Goal: Task Accomplishment & Management: Complete application form

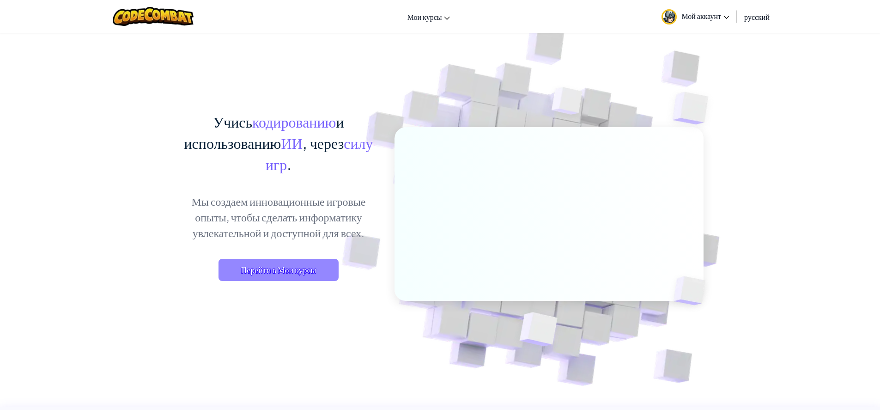
click at [266, 270] on span "Перейти в Мои курсы" at bounding box center [278, 270] width 120 height 22
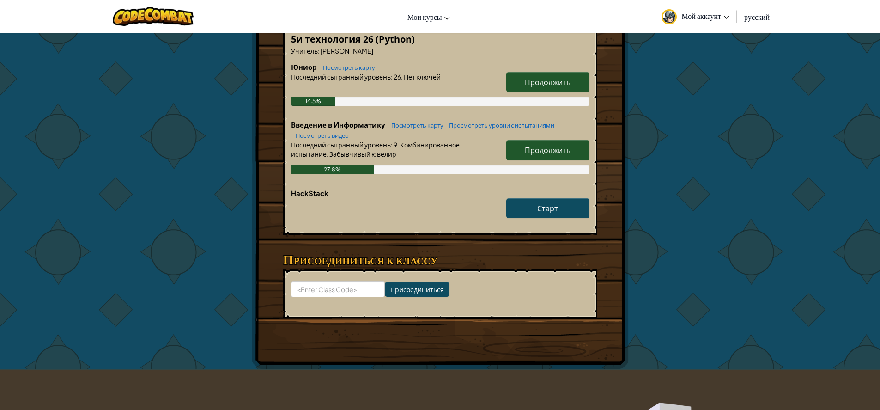
scroll to position [111, 0]
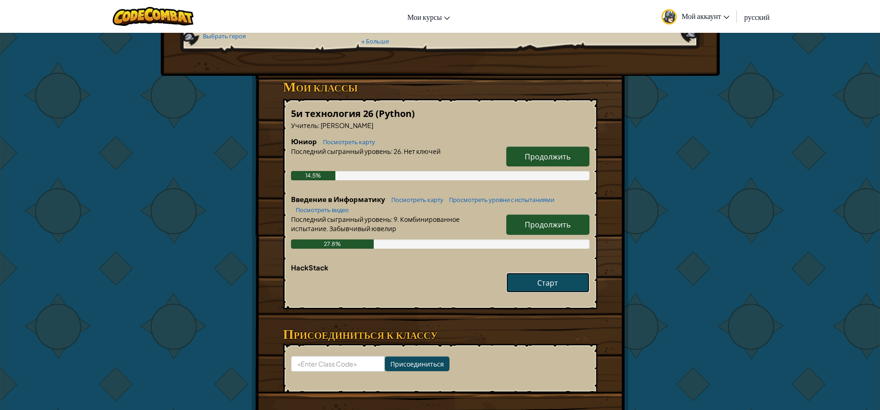
click at [548, 281] on span "Старт" at bounding box center [547, 283] width 21 height 10
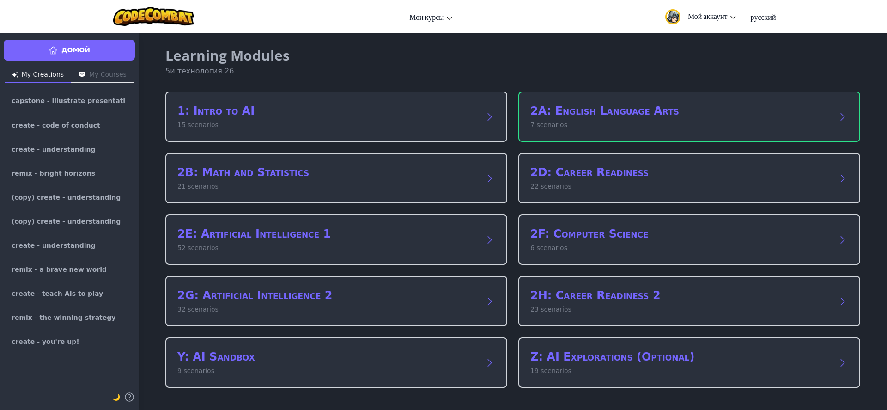
click at [109, 74] on button "My Courses" at bounding box center [102, 75] width 63 height 15
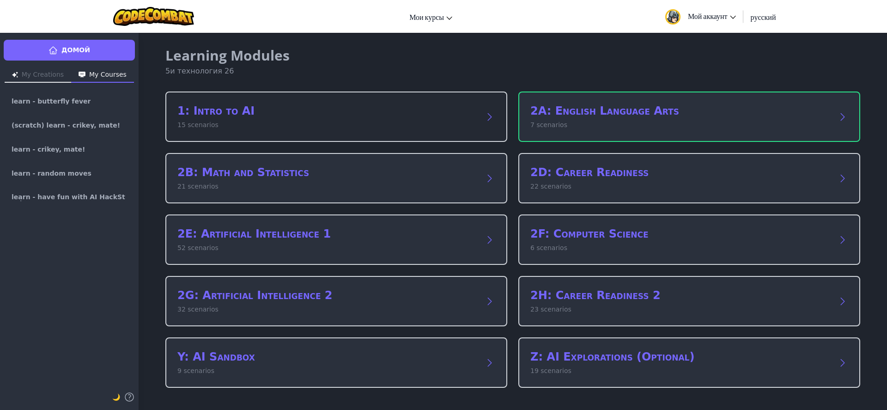
click at [202, 123] on p "15 scenarios" at bounding box center [326, 125] width 299 height 10
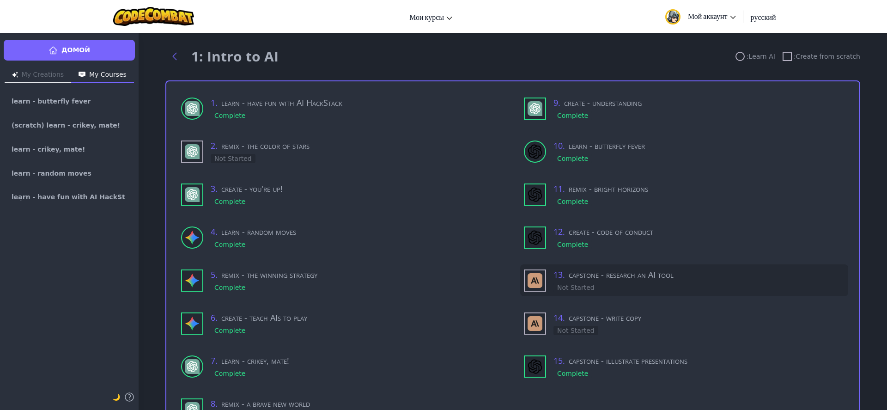
click at [573, 276] on h3 "13 . capstone - research an AI tool" at bounding box center [698, 274] width 291 height 13
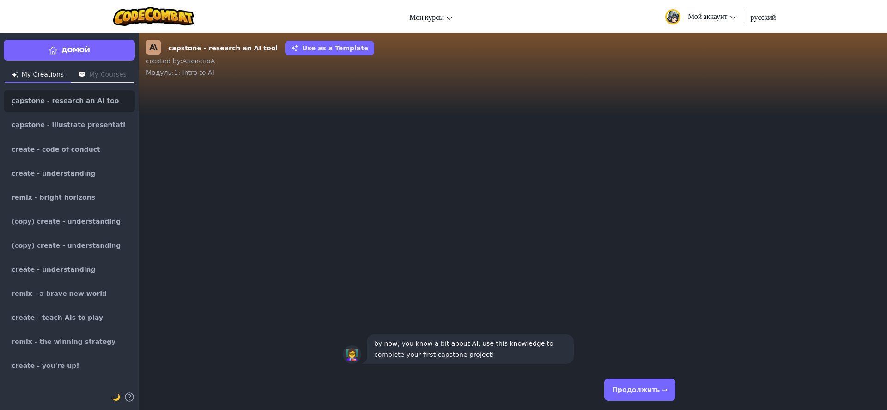
click at [519, 359] on p "by now, you know a bit about AI. use this knowledge to complete your first caps…" at bounding box center [470, 349] width 192 height 22
drag, startPoint x: 519, startPoint y: 359, endPoint x: 577, endPoint y: 126, distance: 240.2
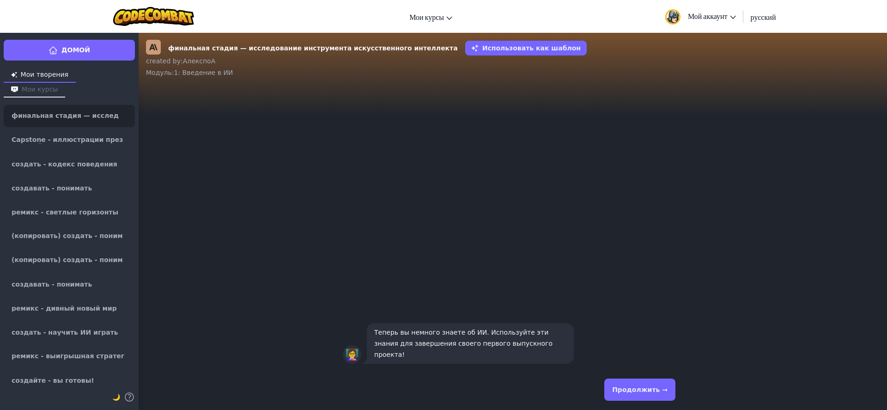
click at [619, 386] on font "Продолжить →" at bounding box center [639, 389] width 55 height 7
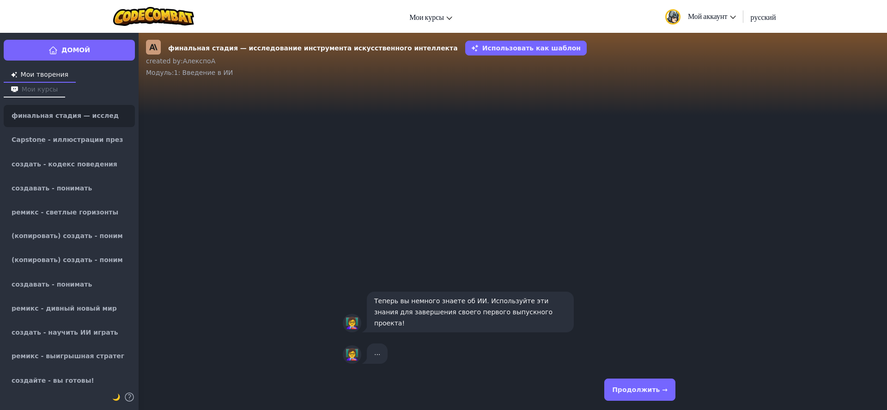
drag, startPoint x: 620, startPoint y: 380, endPoint x: 616, endPoint y: 390, distance: 10.8
click at [617, 384] on button "Продолжить →" at bounding box center [639, 389] width 71 height 22
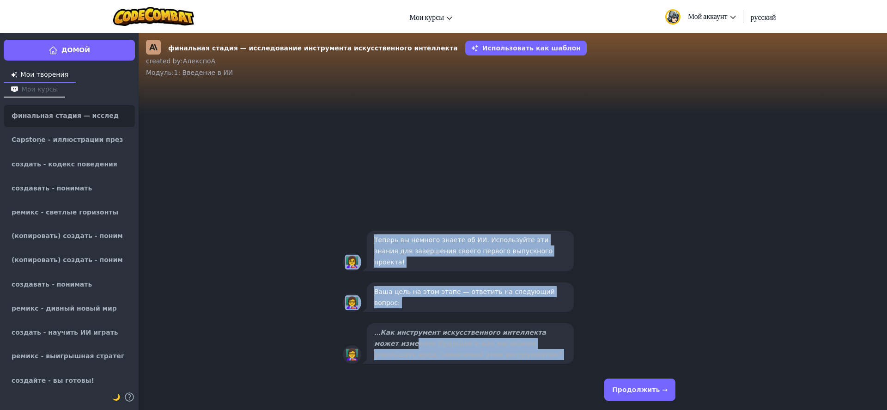
drag, startPoint x: 389, startPoint y: 340, endPoint x: 534, endPoint y: 378, distance: 149.0
click at [525, 376] on div "финальная стадия — исследование инструмента искусственного интеллекта Использов…" at bounding box center [513, 220] width 748 height 377
click at [632, 387] on font "Продолжить →" at bounding box center [639, 389] width 55 height 7
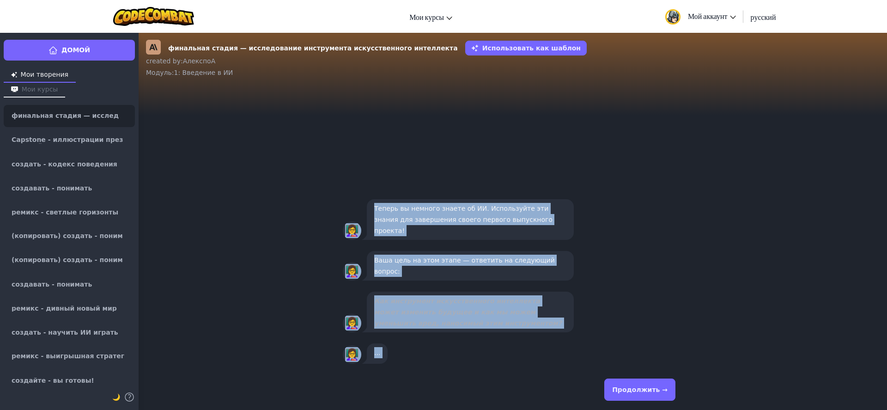
click at [631, 381] on button "Продолжить →" at bounding box center [639, 389] width 71 height 22
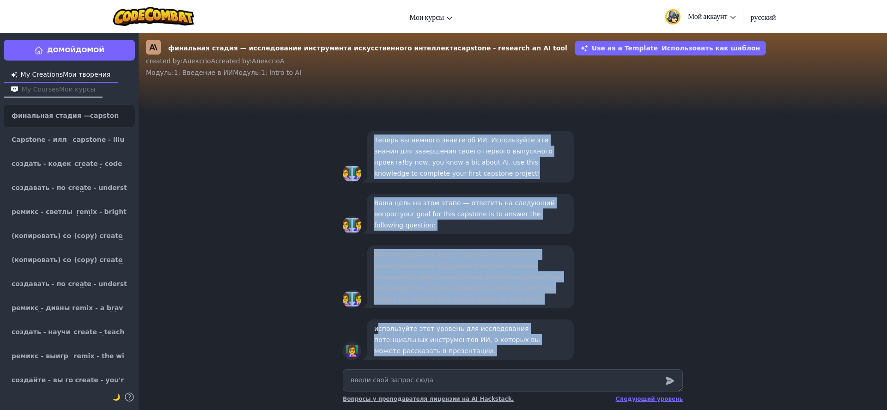
drag, startPoint x: 377, startPoint y: 325, endPoint x: 528, endPoint y: 377, distance: 159.5
click at [528, 376] on div "финальная стадия — исследование инструмента искусственного интеллекта capstone …" at bounding box center [513, 220] width 748 height 377
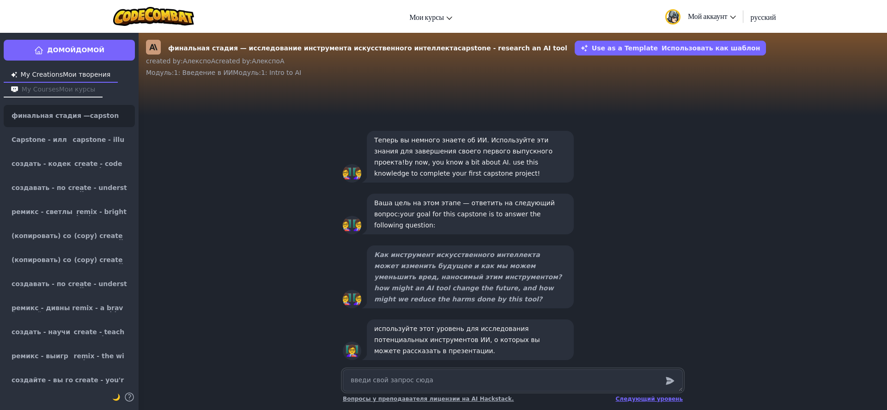
click at [526, 384] on textarea at bounding box center [513, 380] width 340 height 22
type textarea "x"
type textarea "b"
type textarea "x"
type textarea "bb"
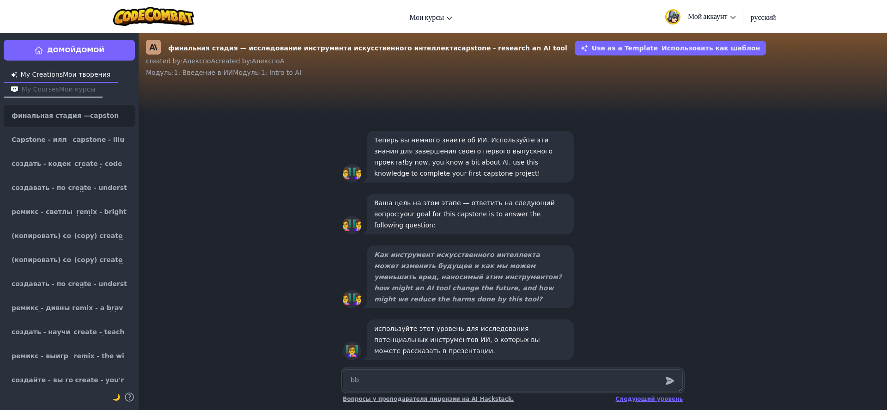
type textarea "x"
type textarea "b"
type textarea "x"
type textarea "и"
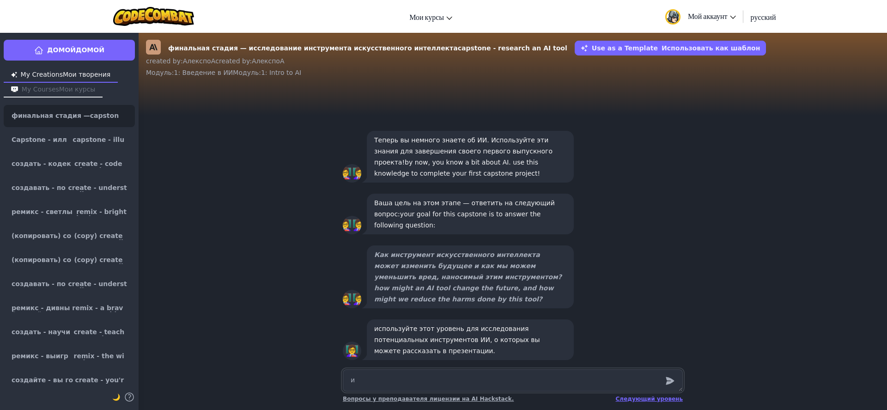
type textarea "x"
type textarea "ии"
type textarea "x"
type textarea "ии"
type textarea "x"
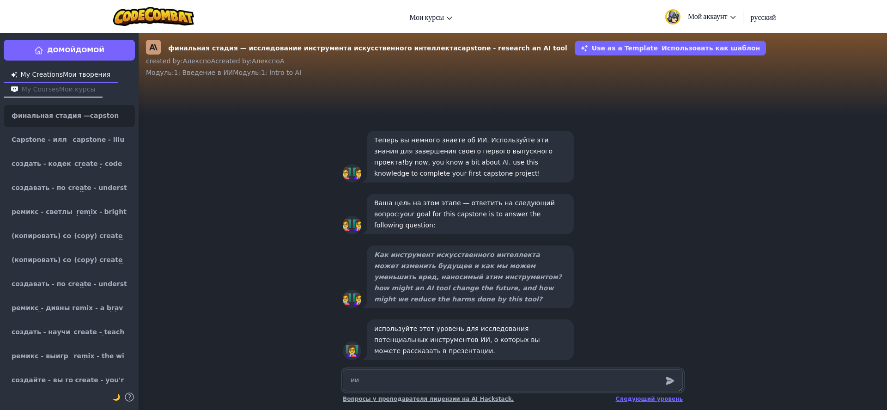
type textarea "ии с"
type textarea "x"
type textarea "ии сд"
type textarea "x"
type textarea "ии сде"
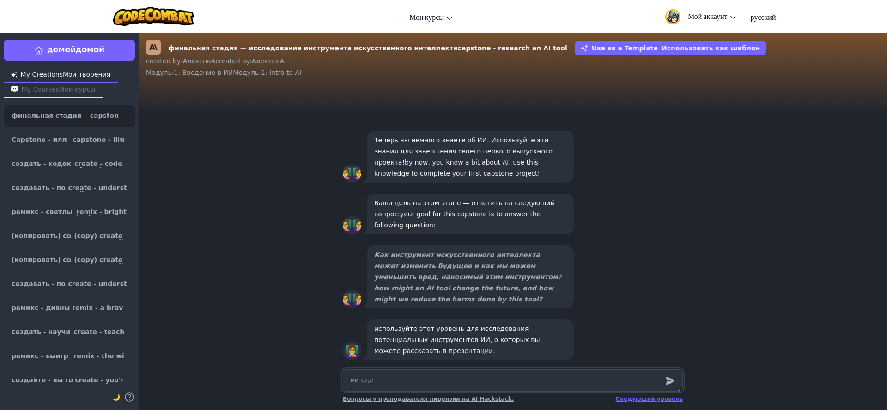
type textarea "x"
type textarea "ии сдел"
type textarea "x"
type textarea "ии сдела"
type textarea "x"
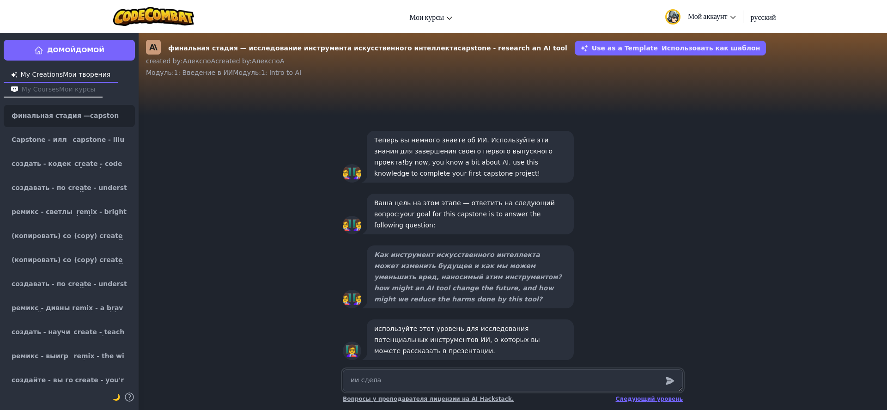
type textarea "ии сделай"
type textarea "x"
type textarea "ии сделай"
type textarea "x"
type textarea "ии сделай [PERSON_NAME]"
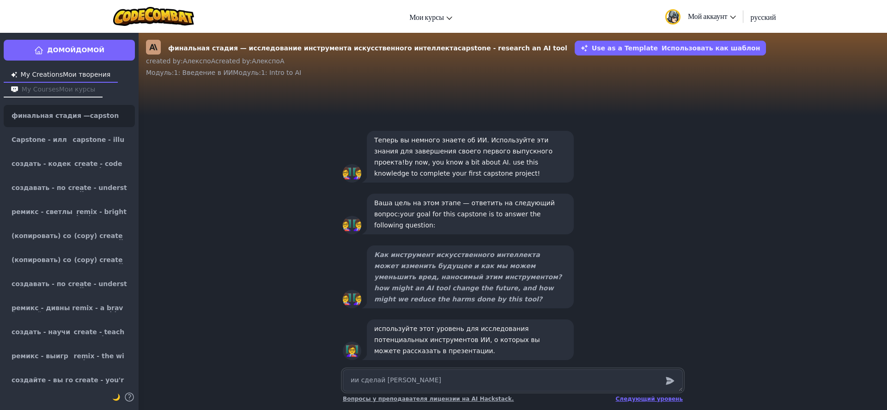
type textarea "x"
type textarea "ии сделай мн"
type textarea "x"
type textarea "ии сделай мнк"
type textarea "x"
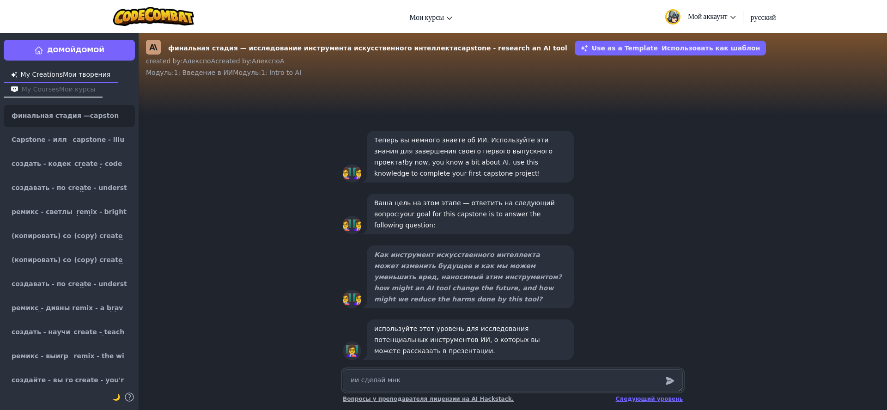
type textarea "ии сделай мн"
type textarea "x"
type textarea "ии сделай мне"
type textarea "x"
type textarea "ии сделай мне"
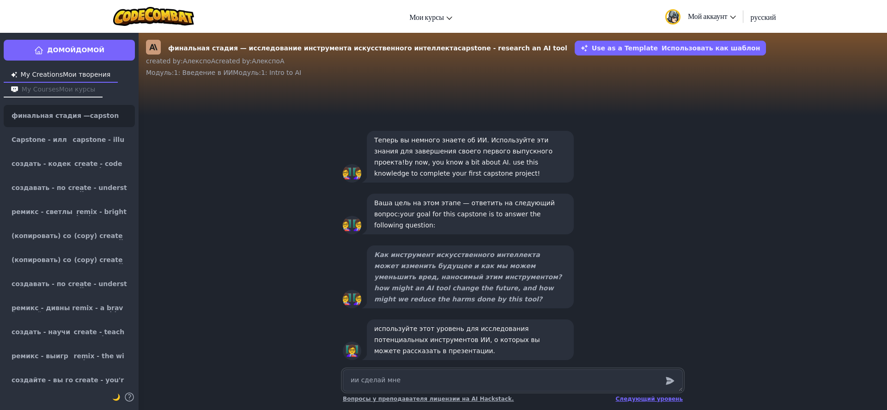
type textarea "x"
type textarea "ии сделай мне т"
type textarea "x"
type textarea "ии сделай мне тд"
type textarea "x"
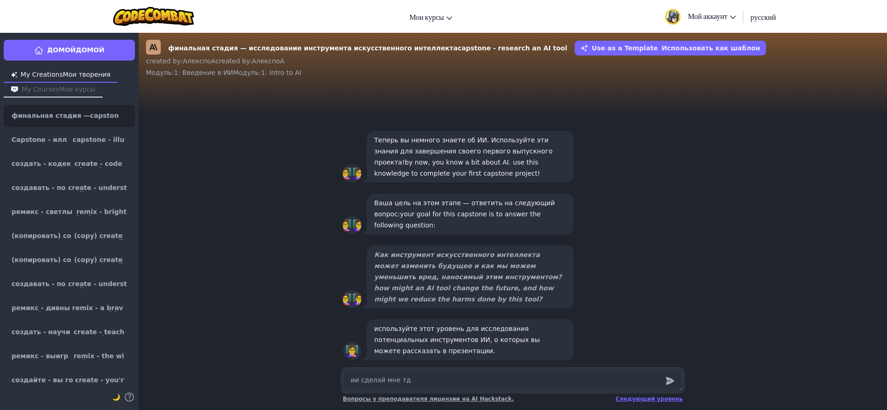
type textarea "ии сделай мне тде"
type textarea "x"
type textarea "ии сделай мне тдею"
type textarea "x"
type textarea "ии сделай мне тдею"
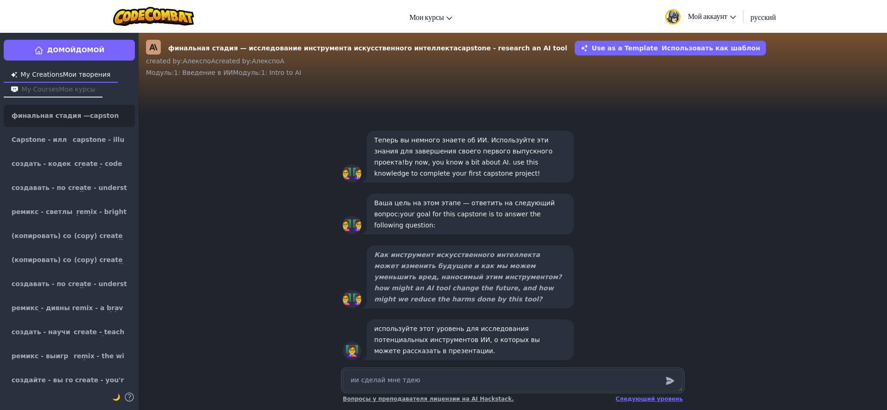
type textarea "x"
type textarea "ии сделай мне тдею ч"
type textarea "x"
type textarea "ии сделай мне тдею чт"
type textarea "x"
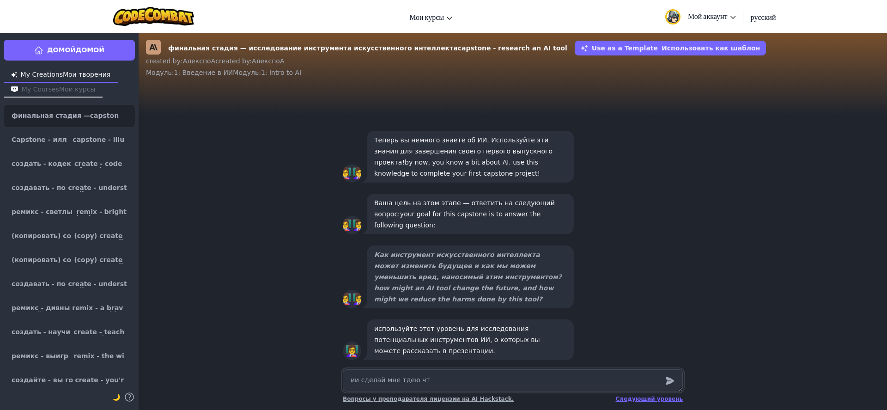
type textarea "ии сделай мне тдею что"
type textarea "x"
type textarea "ии сделай мне тдею что"
type textarea "x"
type textarea "ии сделай мне тдею что я"
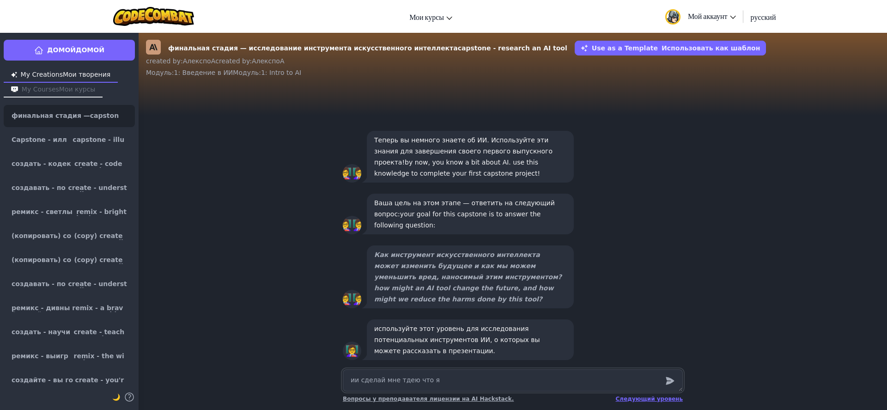
type textarea "x"
type textarea "ии сделай мне тдею что я"
type textarea "x"
type textarea "ии сделай мне тдею что я [PERSON_NAME]"
type textarea "x"
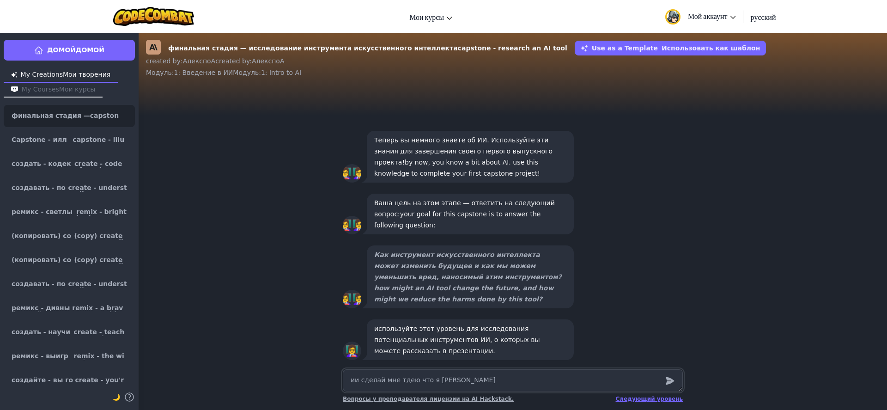
type textarea "ии сделай мне тдею что я мо"
type textarea "x"
type textarea "ии сделай мне тдею что я мог"
type textarea "x"
type textarea "ии сделай мне тдею что я могу"
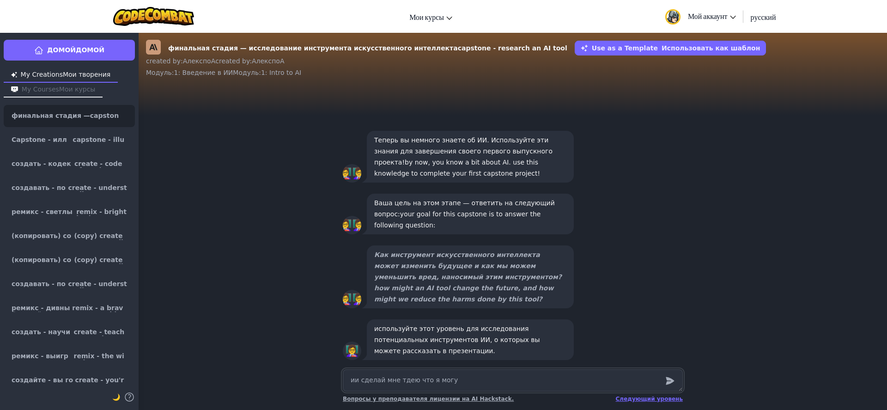
type textarea "x"
type textarea "ии сделай мне тдею что я могу"
type textarea "x"
type textarea "ии сделай мне тдею что я могу [PERSON_NAME]"
type textarea "x"
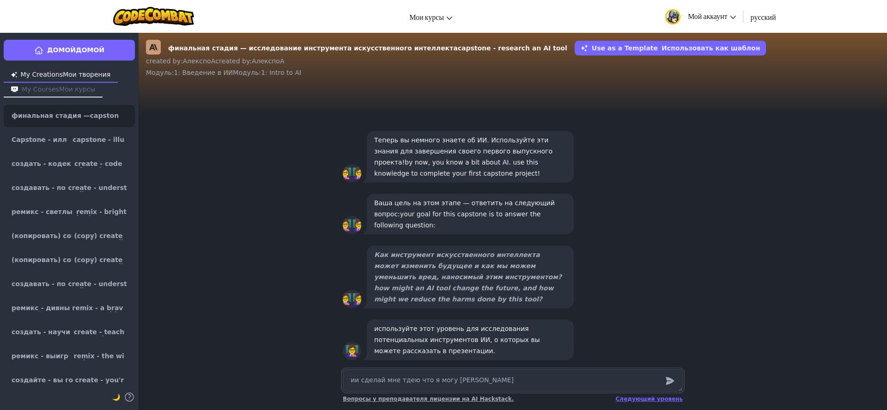
type textarea "ии сделай мне тдею что я могу на"
type textarea "x"
type textarea "ии сделай мне тдею что я могу нап"
type textarea "x"
type textarea "ии сделай мне тдею что я могу напи"
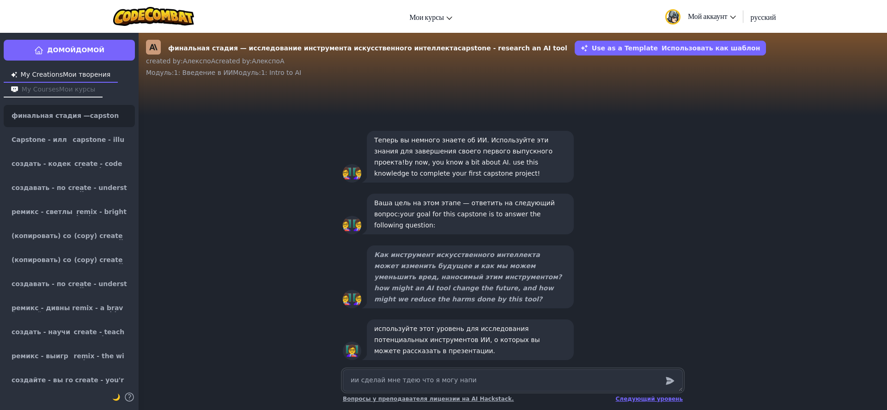
type textarea "x"
type textarea "ии сделай мне тдею что я могу напис"
type textarea "x"
type textarea "ии сделай мне тдею что я могу написа"
type textarea "x"
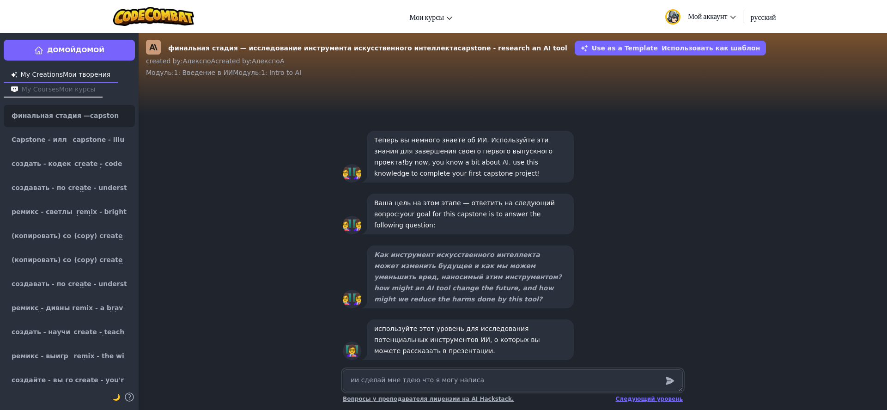
type textarea "ии сделай мне тдею что я могу написат"
type textarea "x"
type textarea "ии сделай мне тдею что я могу написать"
type textarea "x"
type textarea "ии сделай мне тдею что я могу написать"
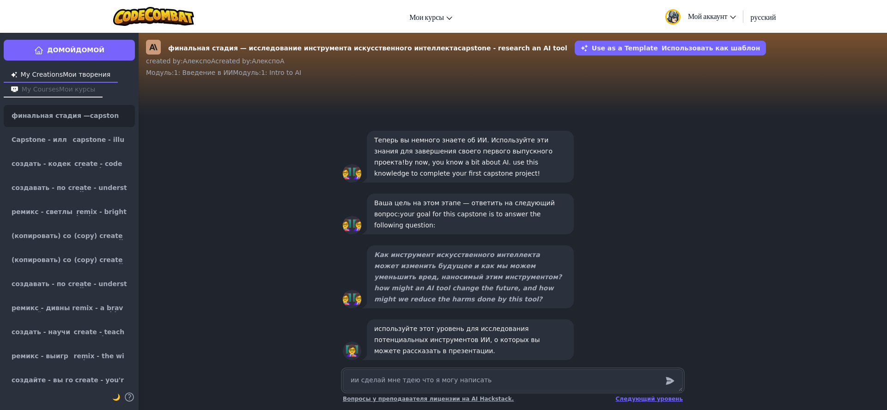
type textarea "x"
type textarea "ии сделай мне тдею что я могу написать в"
type textarea "x"
type textarea "ии сделай мне тдею что я могу написать в"
type textarea "x"
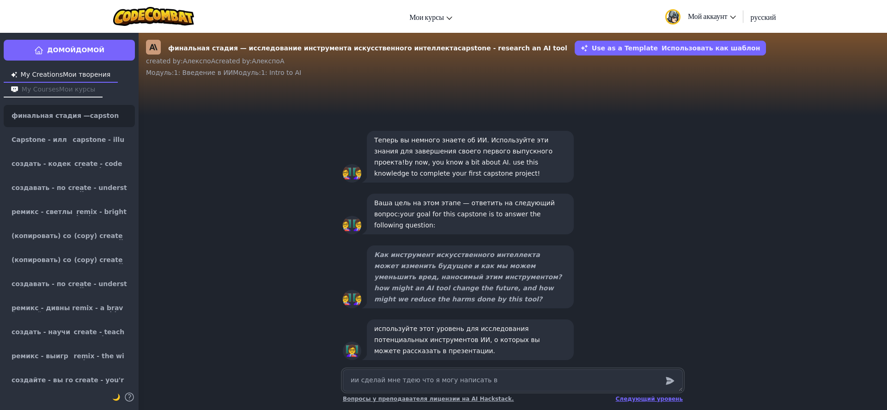
type textarea "ии сделай мне тдею что я могу написать в п"
type textarea "x"
type textarea "ии сделай мне тдею что я могу написать в пр"
type textarea "x"
type textarea "ии сделай мне тдею что я могу написать в пре"
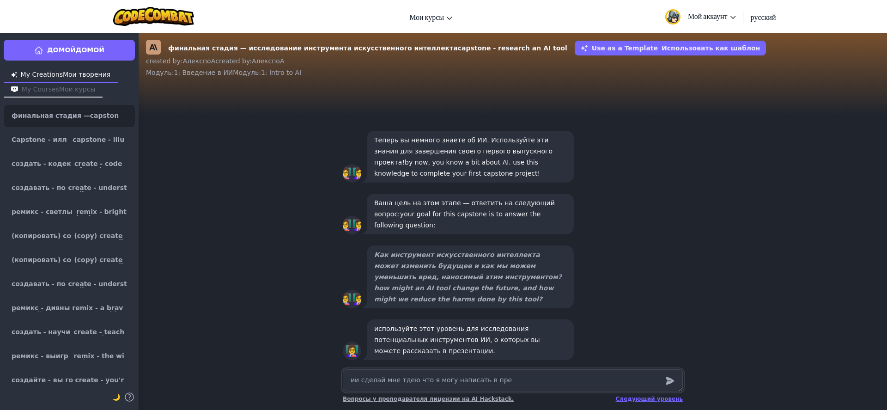
type textarea "x"
type textarea "ии сделай мне тдею что я могу написать в през"
type textarea "x"
type textarea "ии сделай мне тдею что я могу написать в презе"
type textarea "x"
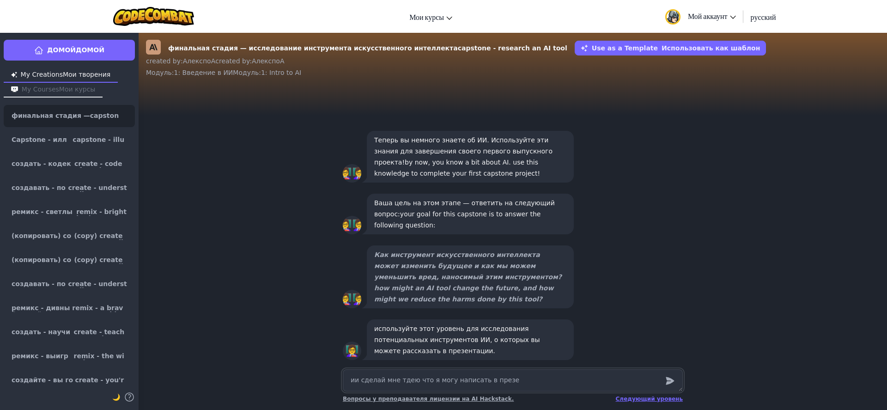
type textarea "ии сделай мне тдею что я могу написать в презен"
type textarea "x"
type textarea "ии сделай мне тдею что я могу написать в презент"
type textarea "x"
type textarea "ии сделай мне тдею что я могу написать в презента"
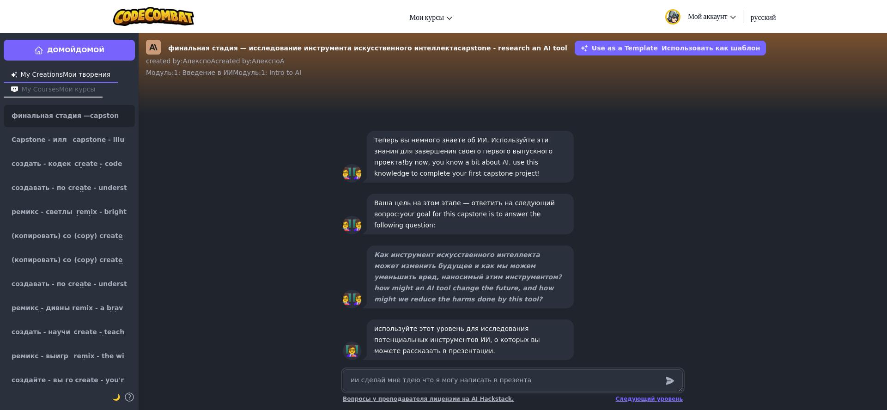
type textarea "x"
type textarea "ии сделай мне тдею что я могу написать в презентац"
type textarea "x"
type textarea "ии сделай мне тдею что я могу написать в презентаци"
type textarea "x"
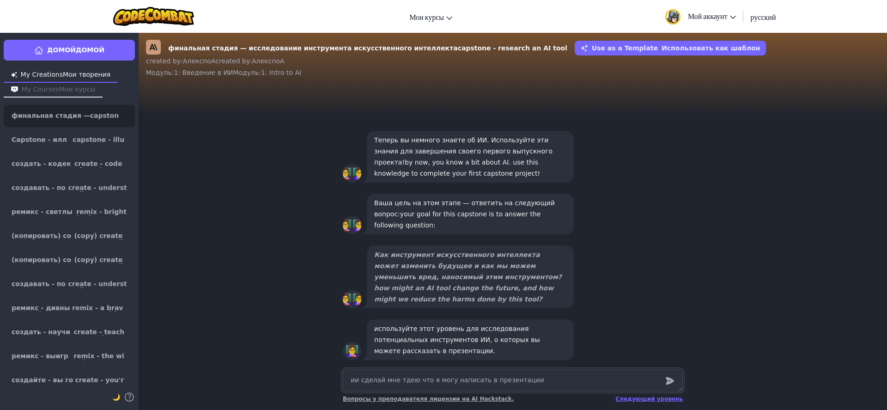
type textarea "ии сделай мне тдею что я могу написать в презентации"
click at [674, 382] on icon "submit" at bounding box center [670, 380] width 10 height 11
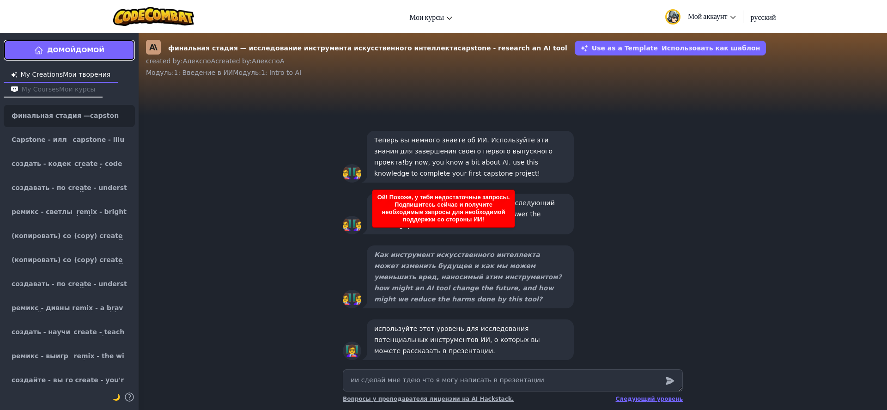
click at [61, 44] on link "Домой Домой" at bounding box center [69, 50] width 131 height 21
type textarea "x"
